Goal: Navigation & Orientation: Find specific page/section

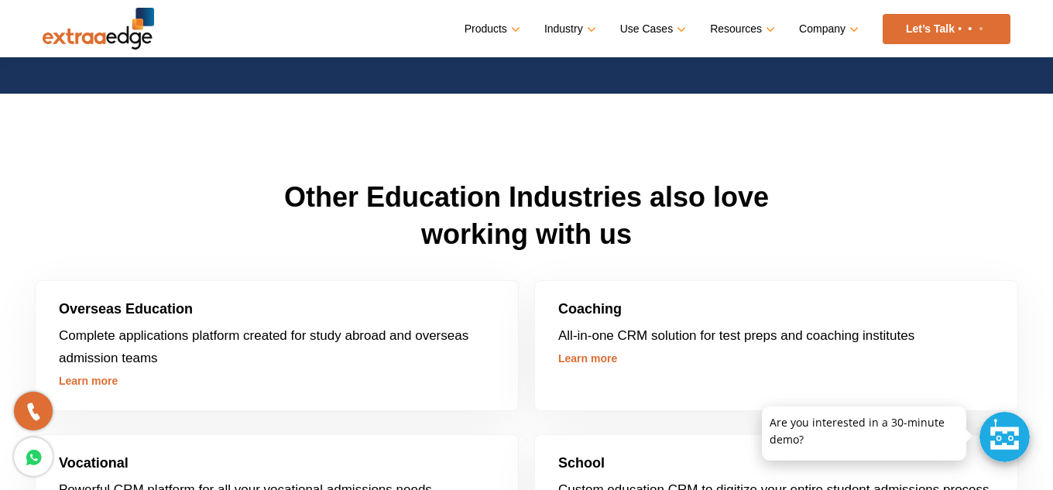
scroll to position [4221, 0]
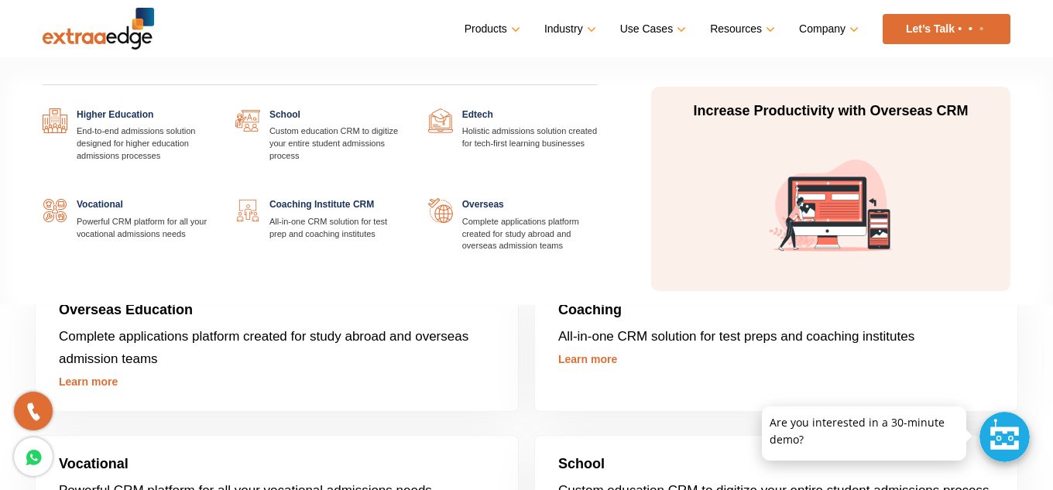
click at [598, 108] on link at bounding box center [598, 108] width 0 height 0
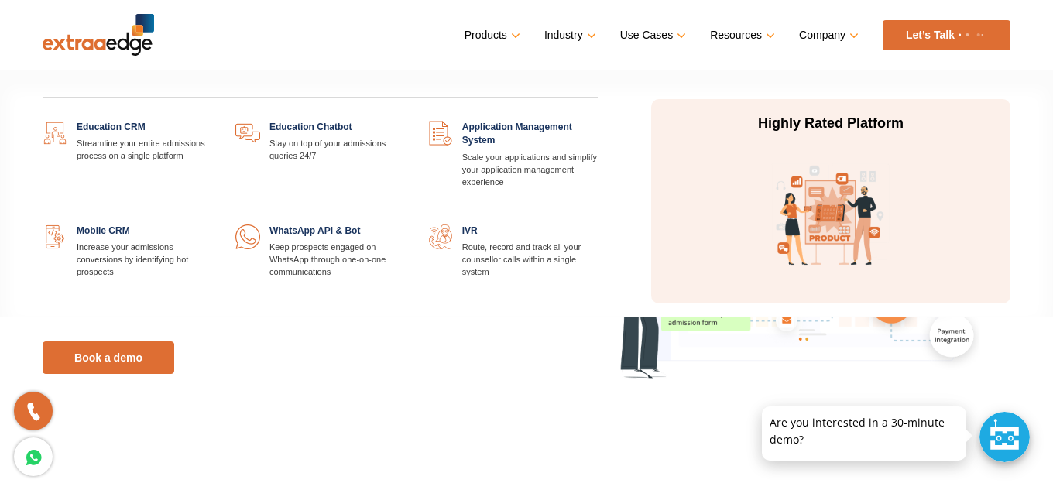
click at [212, 121] on link at bounding box center [212, 121] width 0 height 0
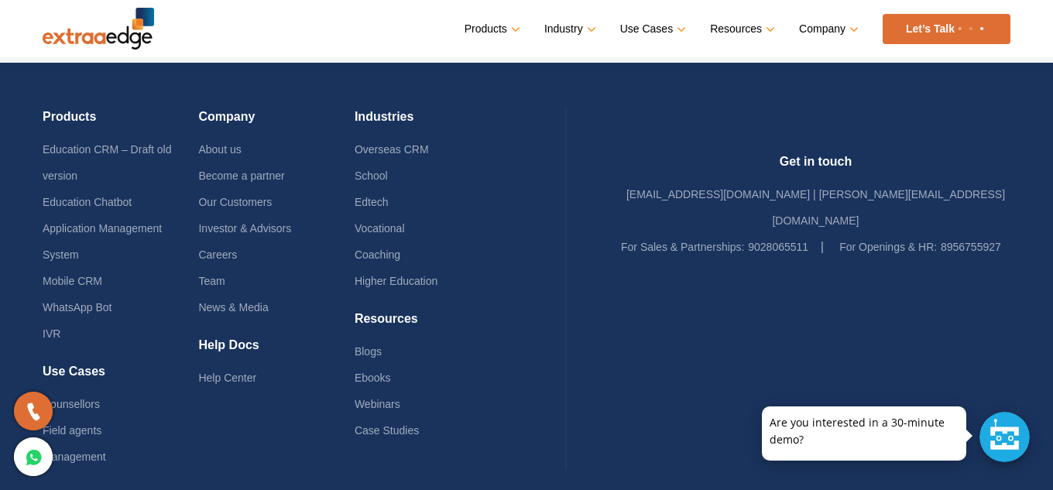
scroll to position [7419, 0]
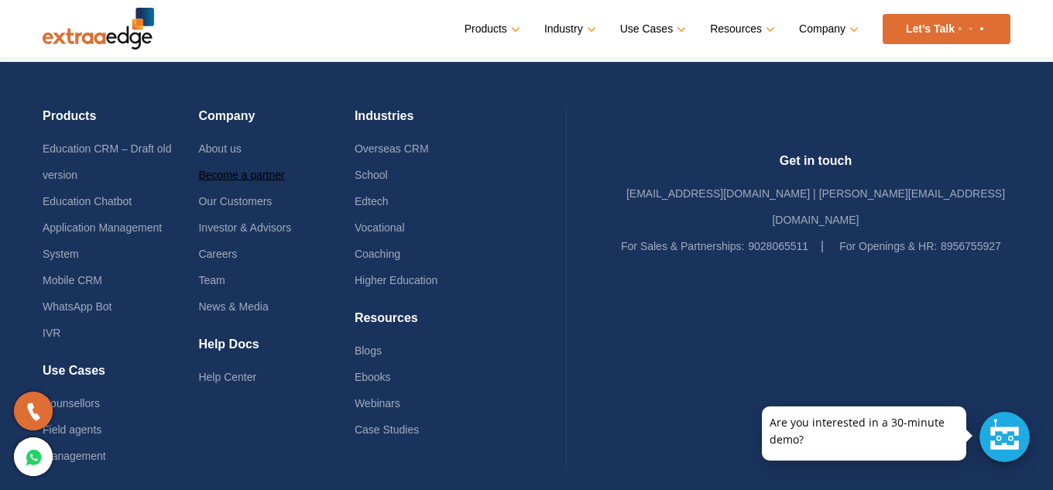
click at [247, 176] on link "Become a partner" at bounding box center [241, 175] width 86 height 12
